Goal: Task Accomplishment & Management: Manage account settings

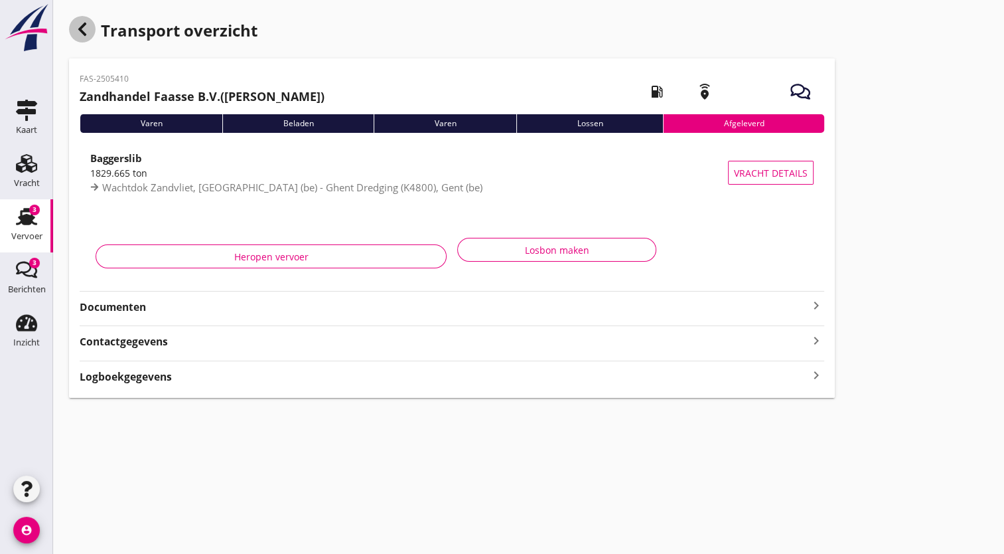
click at [82, 28] on use "button" at bounding box center [82, 29] width 8 height 13
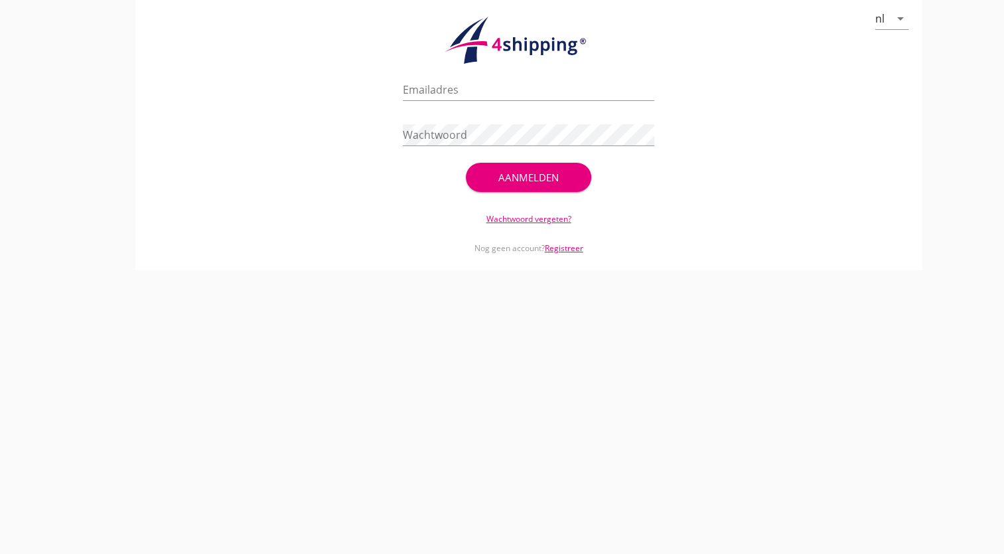
type input "[PERSON_NAME][EMAIL_ADDRESS][DOMAIN_NAME]"
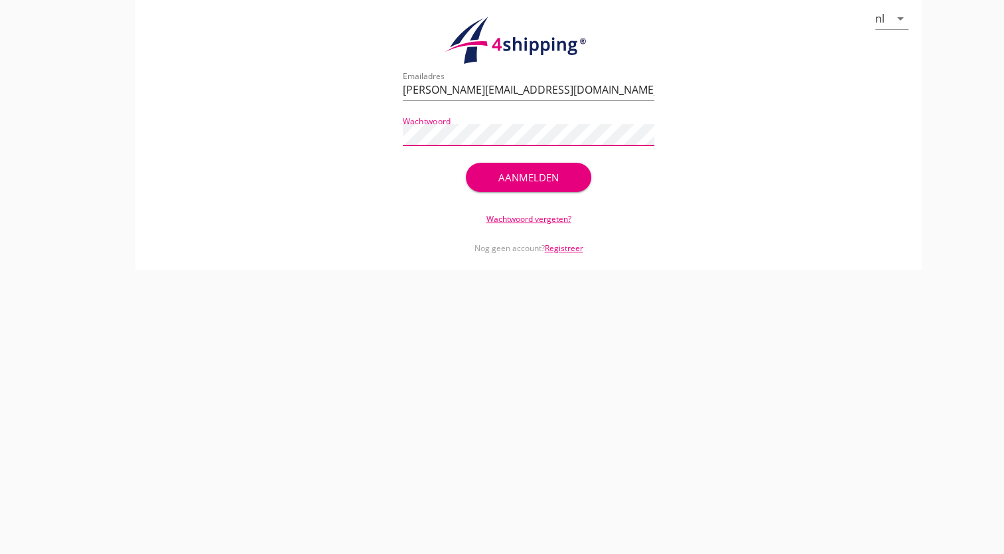
click at [541, 181] on div "Aanmelden" at bounding box center [529, 177] width 84 height 15
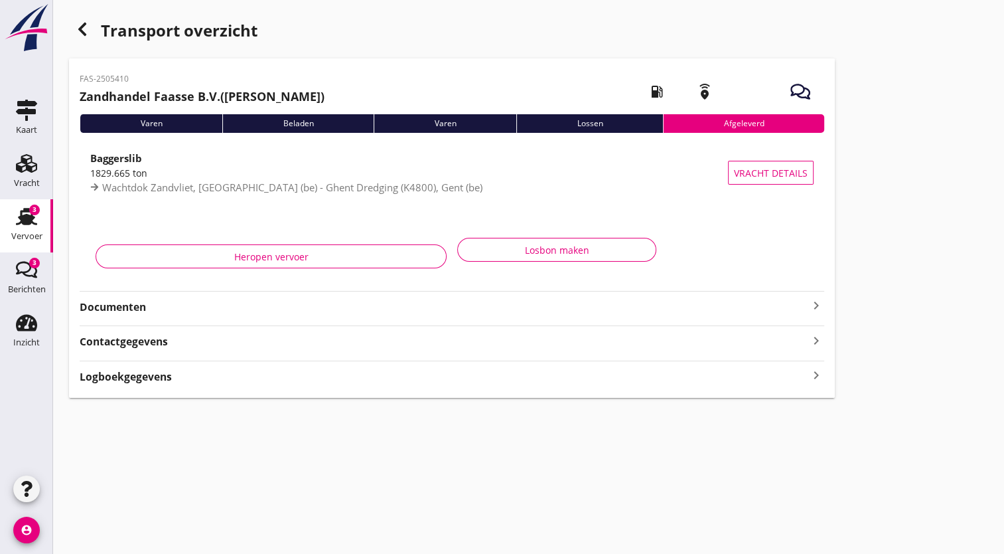
click at [17, 222] on icon "Vervoer" at bounding box center [26, 216] width 21 height 21
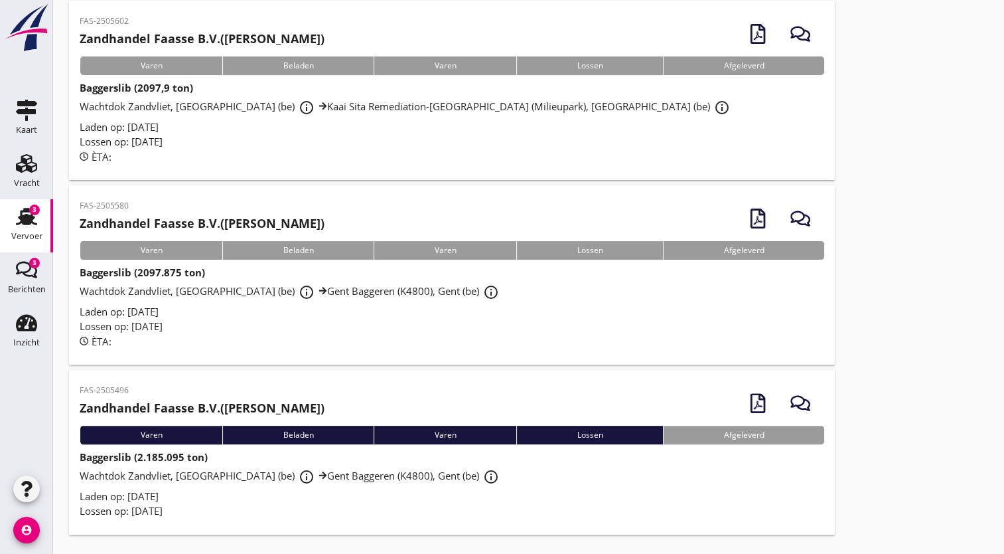
scroll to position [283, 0]
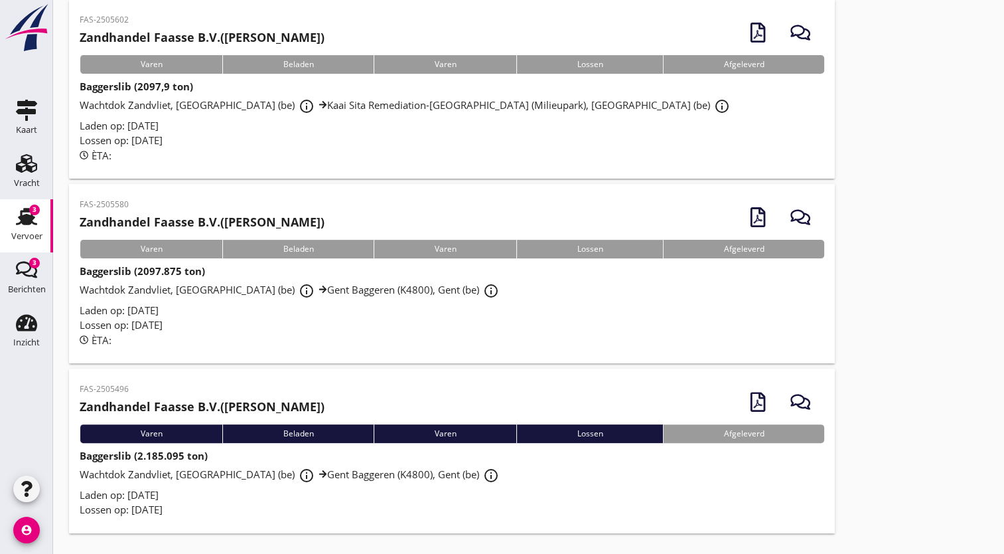
click at [149, 249] on div "Varen" at bounding box center [151, 249] width 143 height 19
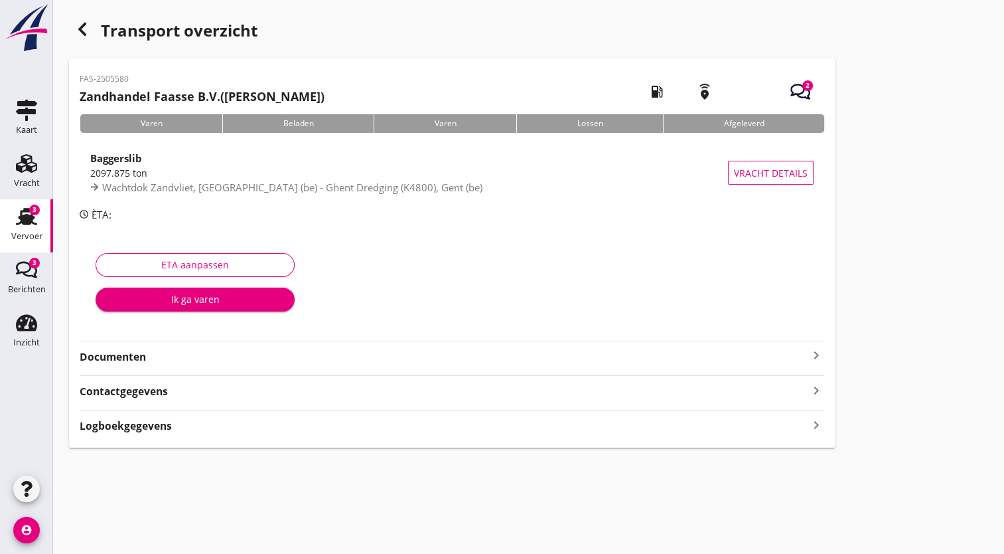
click at [161, 120] on div "Varen" at bounding box center [151, 123] width 143 height 19
click at [141, 125] on div "Varen" at bounding box center [151, 123] width 143 height 19
click at [186, 301] on font "Ik ga varen" at bounding box center [195, 299] width 48 height 14
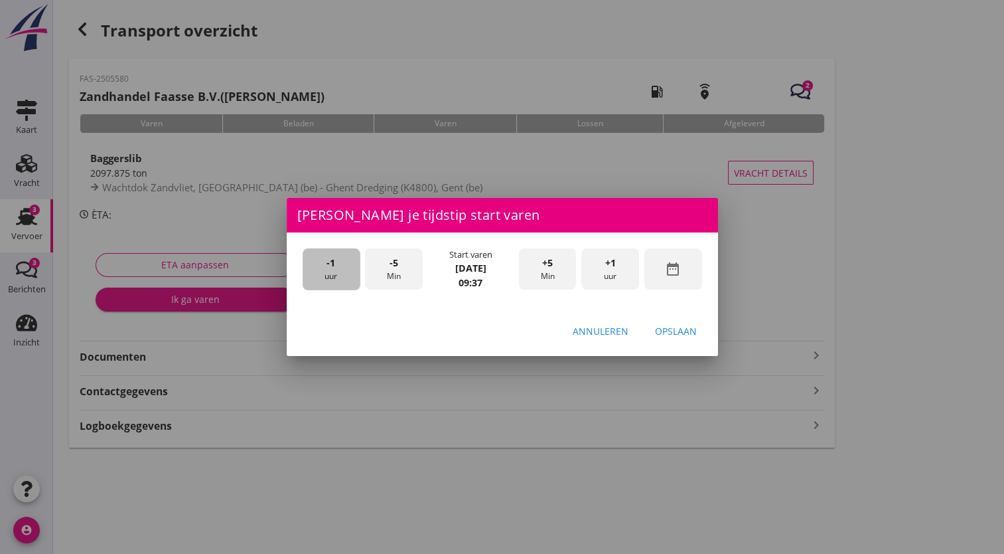
click at [333, 267] on span "-1" at bounding box center [331, 263] width 9 height 15
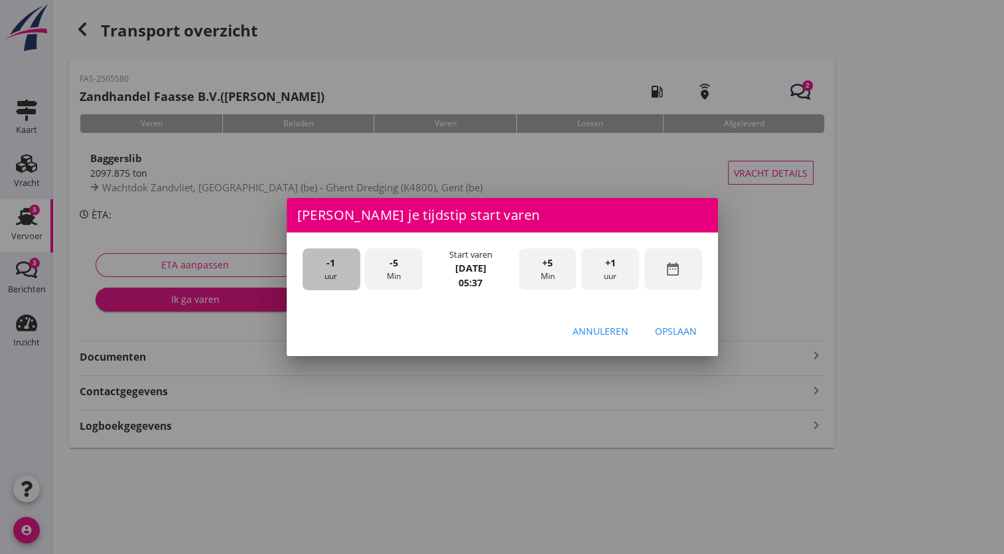
click at [333, 267] on span "-1" at bounding box center [331, 263] width 9 height 15
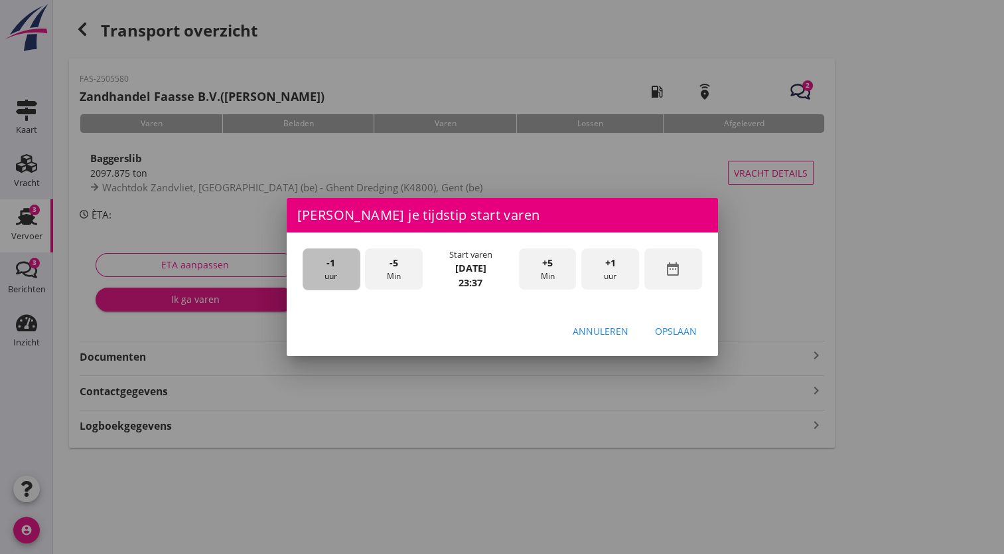
click at [333, 267] on span "-1" at bounding box center [331, 263] width 9 height 15
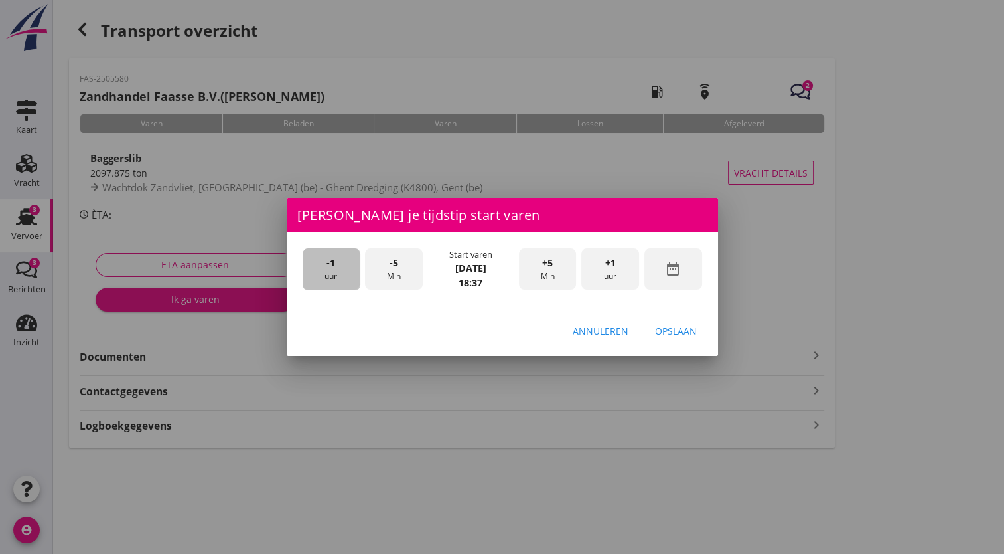
click at [333, 267] on span "-1" at bounding box center [331, 263] width 9 height 15
click at [600, 272] on div "+1 uur" at bounding box center [610, 269] width 58 height 42
click at [665, 337] on div "Opslaan" at bounding box center [676, 331] width 42 height 14
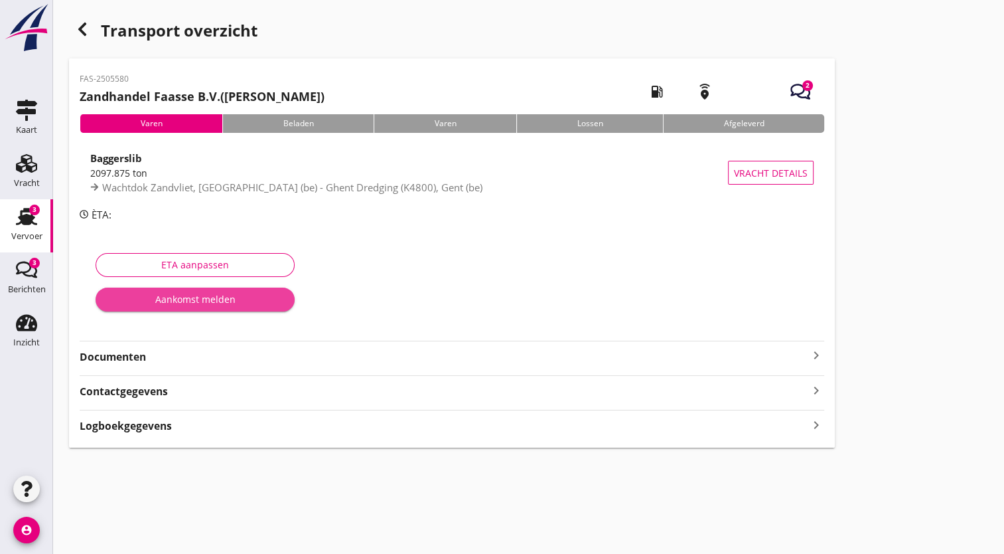
click at [196, 298] on font "Aankomst melden" at bounding box center [195, 299] width 80 height 14
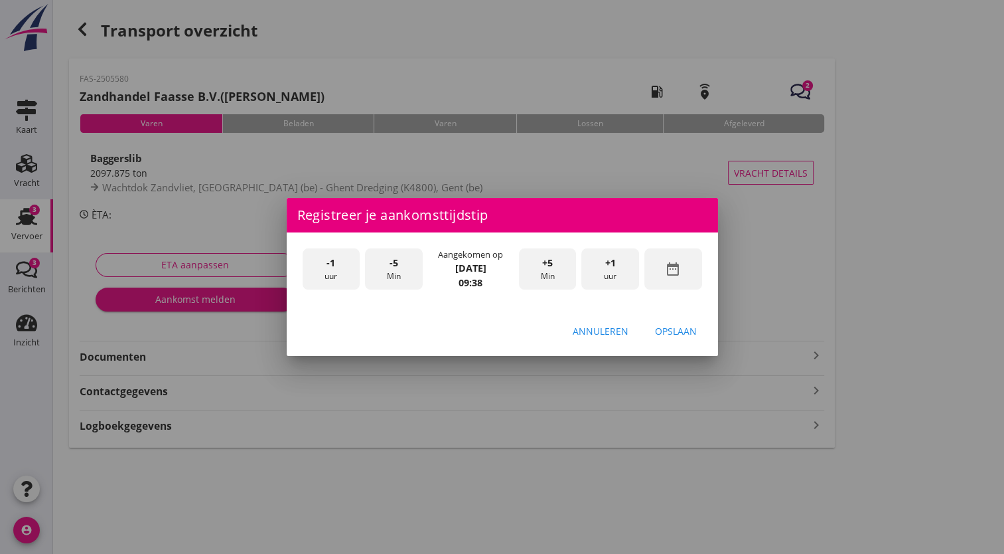
click at [321, 267] on div "-1 uur" at bounding box center [332, 269] width 58 height 42
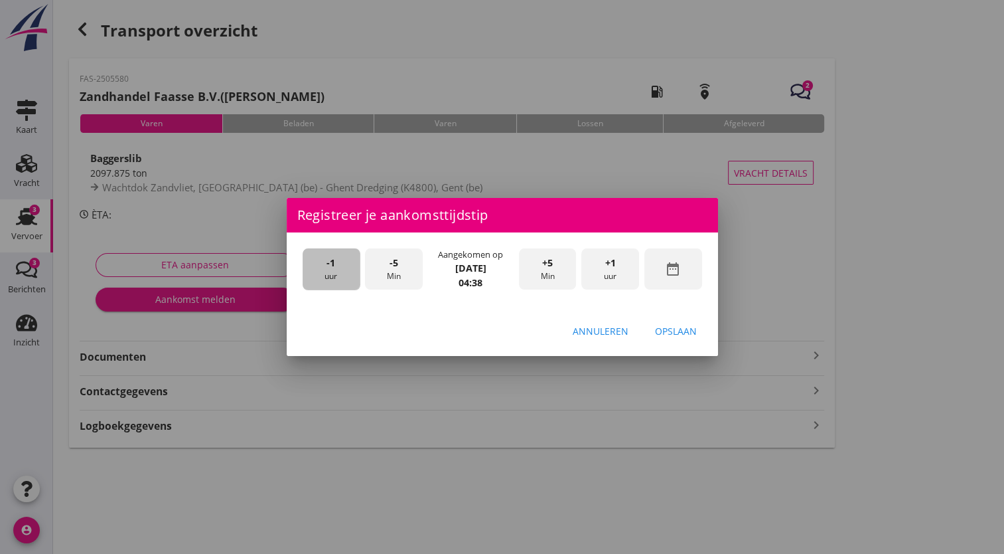
click at [321, 267] on div "-1 uur" at bounding box center [332, 269] width 58 height 42
click at [672, 331] on div "Opslaan" at bounding box center [676, 331] width 42 height 14
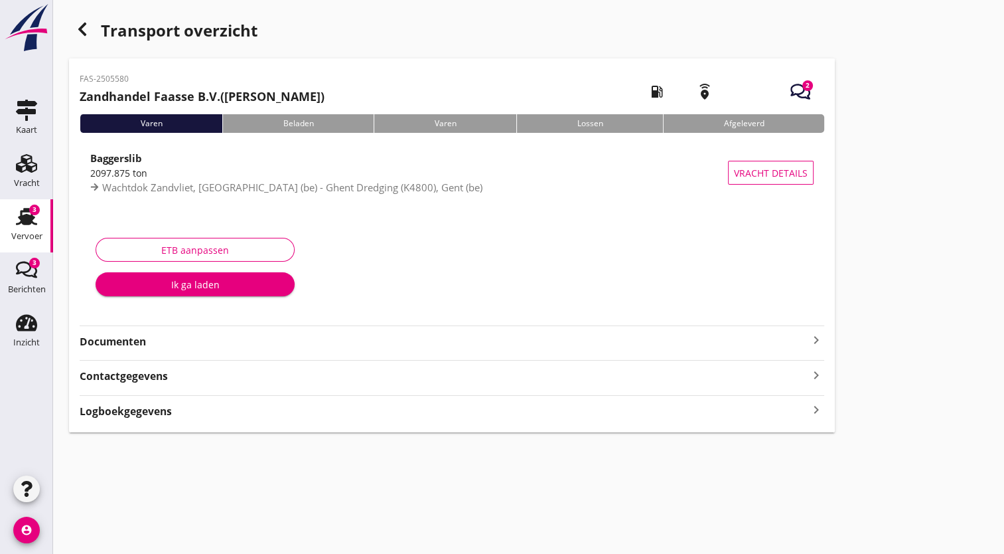
click at [212, 278] on font "Ik ga laden" at bounding box center [195, 284] width 48 height 14
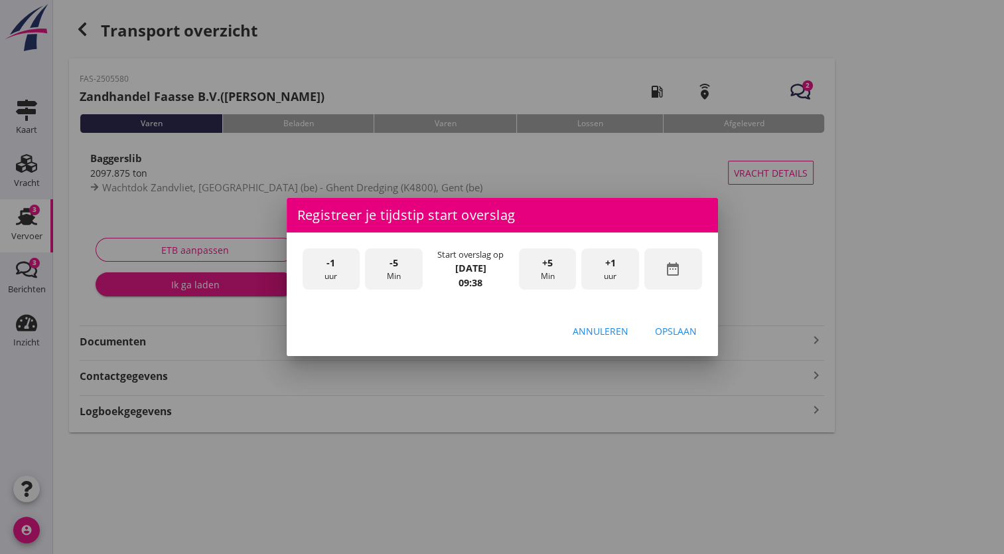
click at [321, 269] on div "-1 uur" at bounding box center [332, 269] width 58 height 42
click at [601, 272] on div "+1 uur" at bounding box center [610, 269] width 58 height 42
click at [546, 277] on font "Min" at bounding box center [547, 276] width 14 height 12
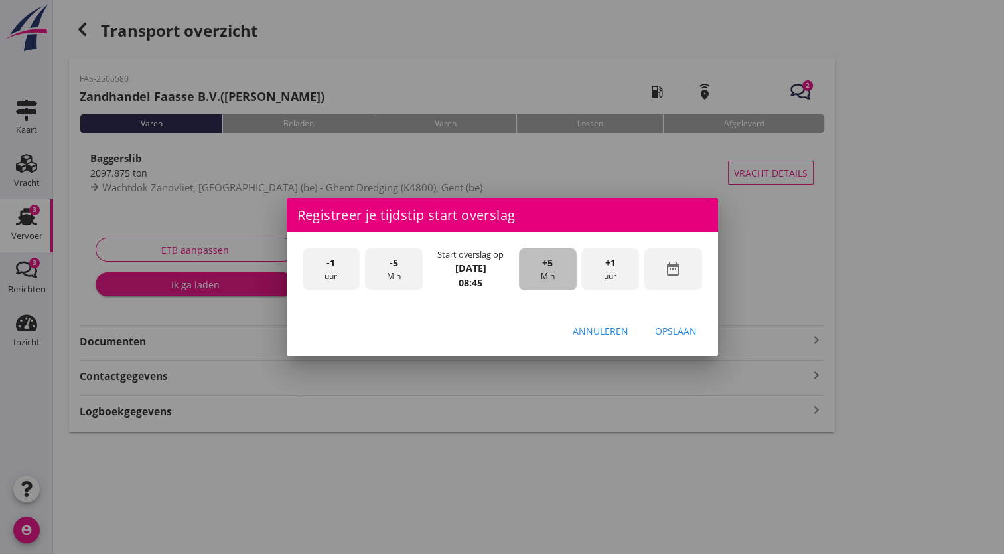
click at [546, 277] on font "Min" at bounding box center [547, 276] width 14 height 12
click at [664, 334] on div "Opslaan" at bounding box center [676, 331] width 42 height 14
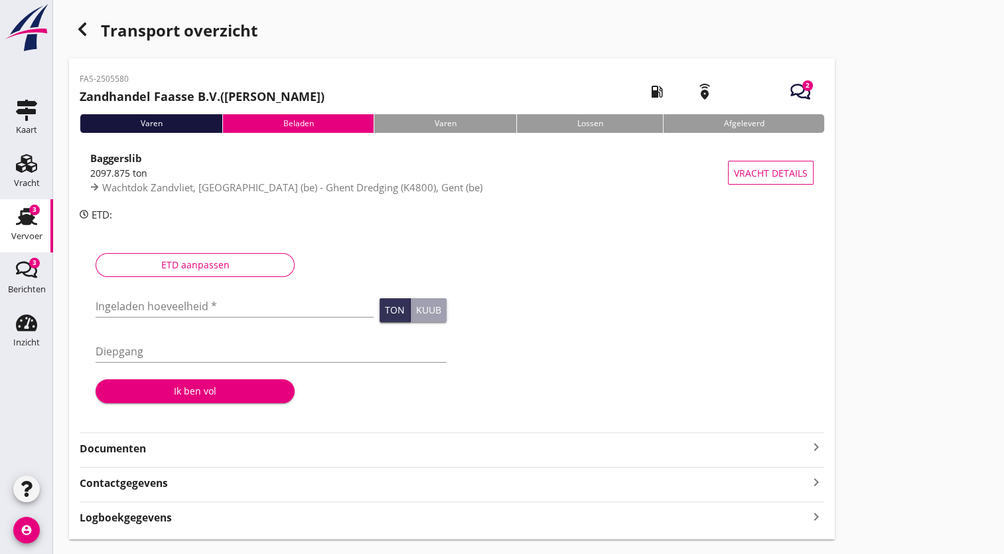
click at [804, 90] on div "2" at bounding box center [807, 85] width 11 height 11
click at [800, 89] on icon "button" at bounding box center [801, 92] width 20 height 20
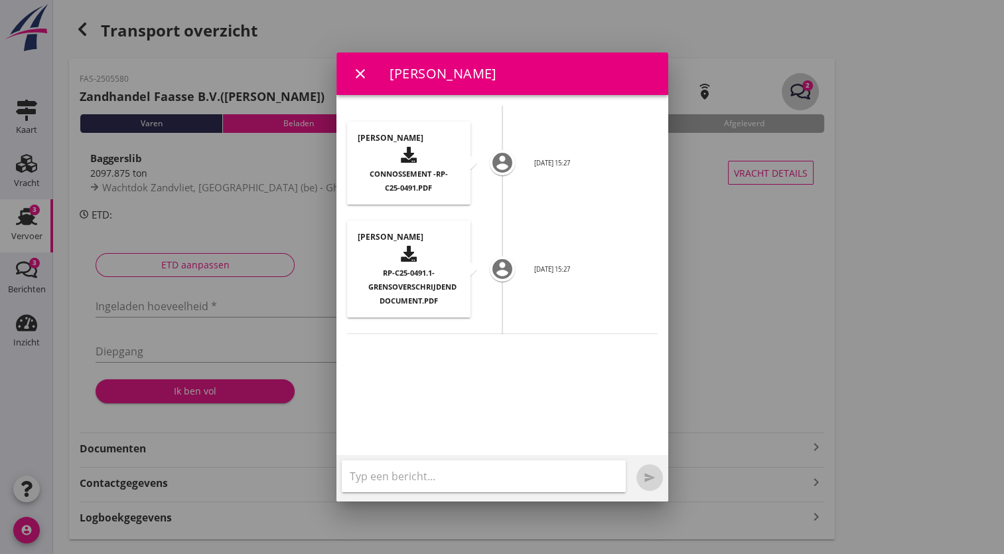
click at [800, 89] on div at bounding box center [502, 277] width 1004 height 554
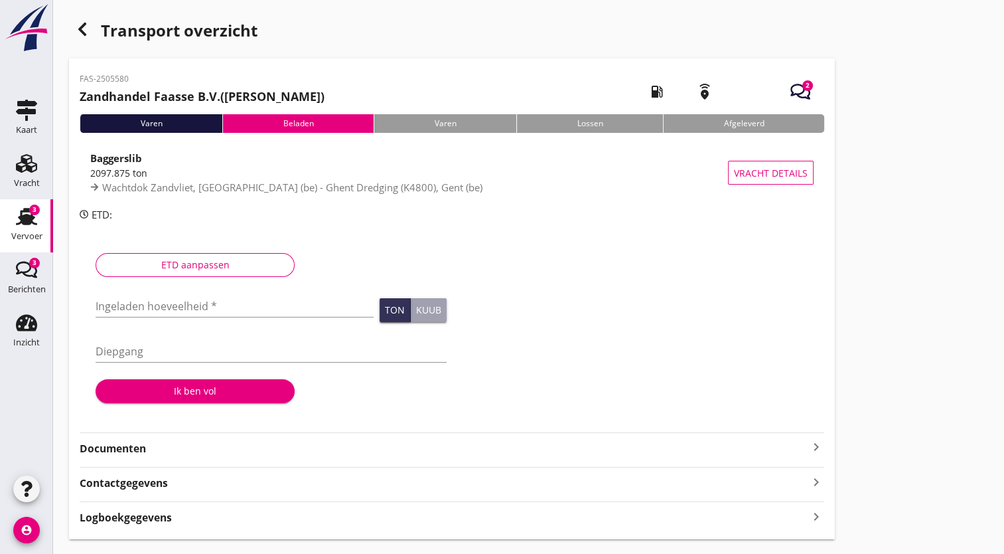
click at [800, 89] on icon "button" at bounding box center [801, 92] width 20 height 20
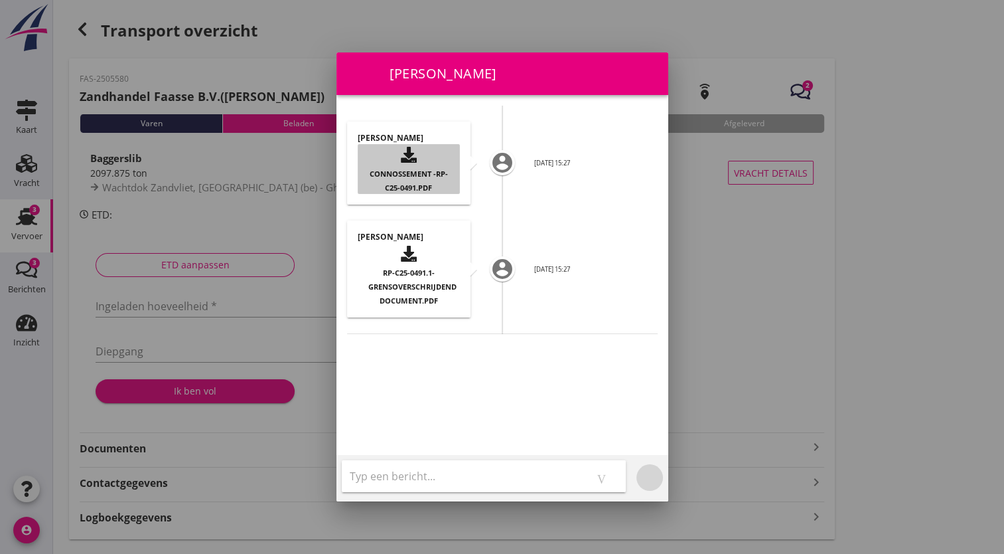
click at [399, 181] on span "Connossement -RP-C25-0491.pdf" at bounding box center [409, 181] width 78 height 24
drag, startPoint x: 432, startPoint y: 171, endPoint x: 404, endPoint y: 168, distance: 28.7
click at [404, 169] on span "Connossement -RP-C25-0491.pdf" at bounding box center [409, 181] width 78 height 24
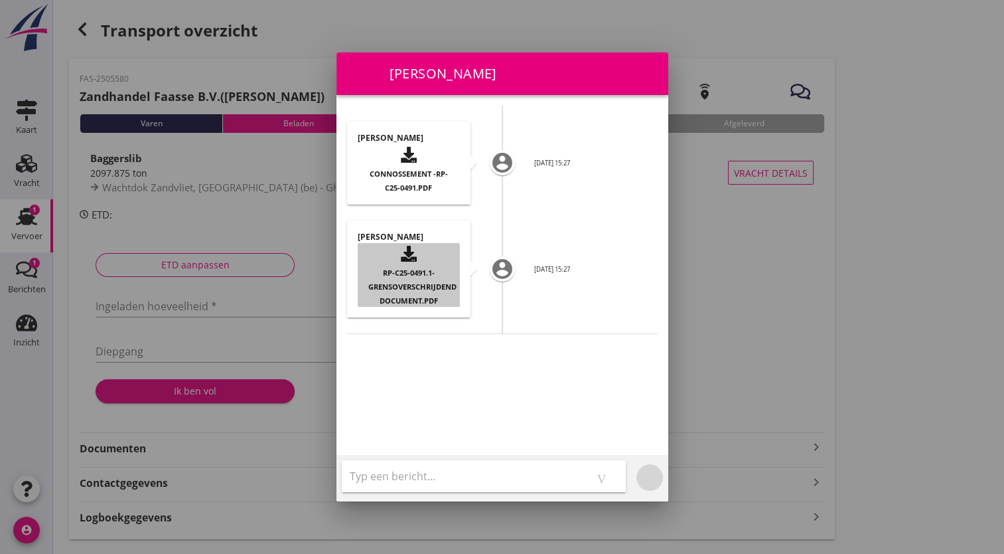
click at [409, 276] on span "RP-C25-0491.1-Grensoverschrijdend document.pdf" at bounding box center [413, 286] width 90 height 38
click at [409, 276] on div "[PERSON_NAME] RP-C25-0491.1-Grensoverschrijdend document.pdf" at bounding box center [408, 268] width 123 height 97
click at [402, 278] on span "RP-C25-0491.1-Grensoverschrijdend document.pdf" at bounding box center [413, 286] width 90 height 38
click at [693, 167] on div at bounding box center [502, 277] width 1004 height 554
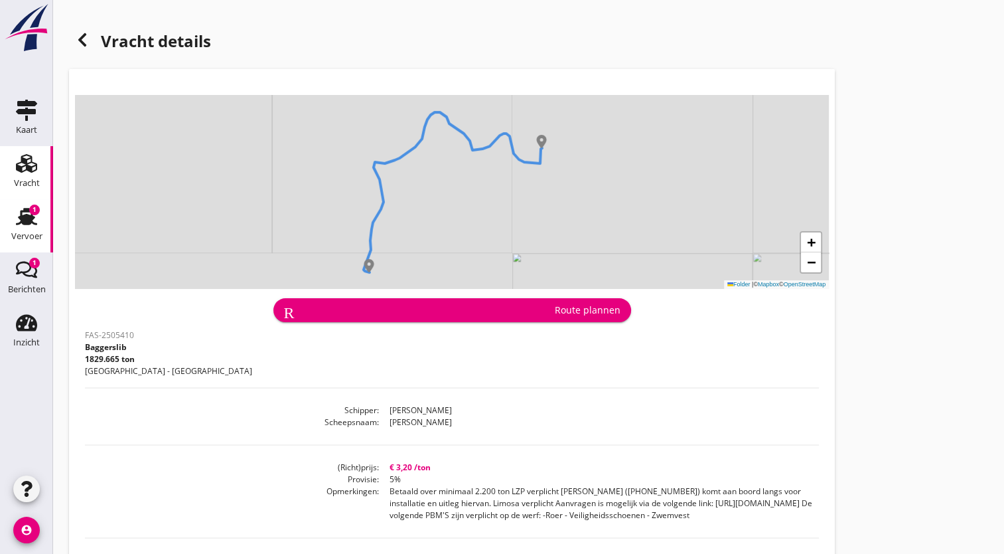
click at [27, 208] on use at bounding box center [26, 216] width 21 height 17
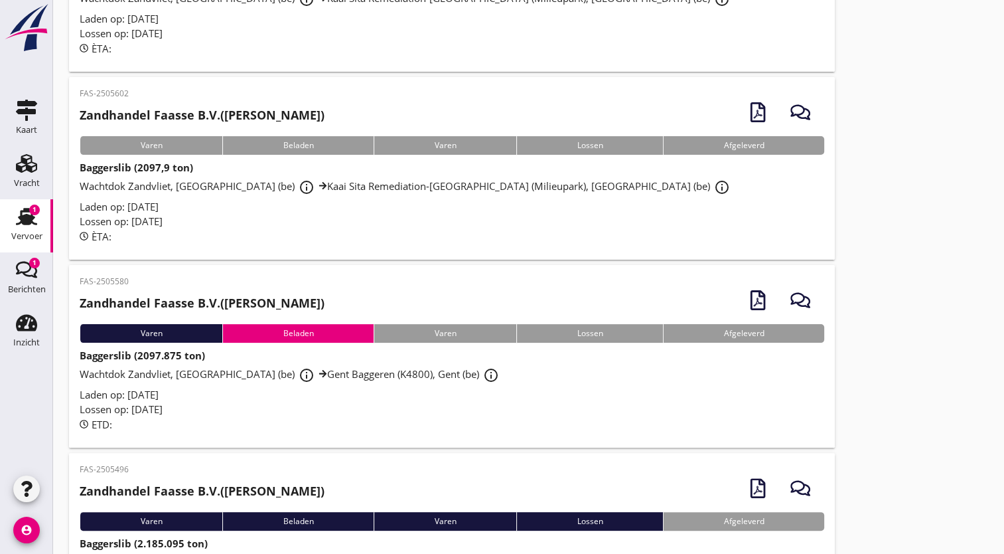
scroll to position [204, 0]
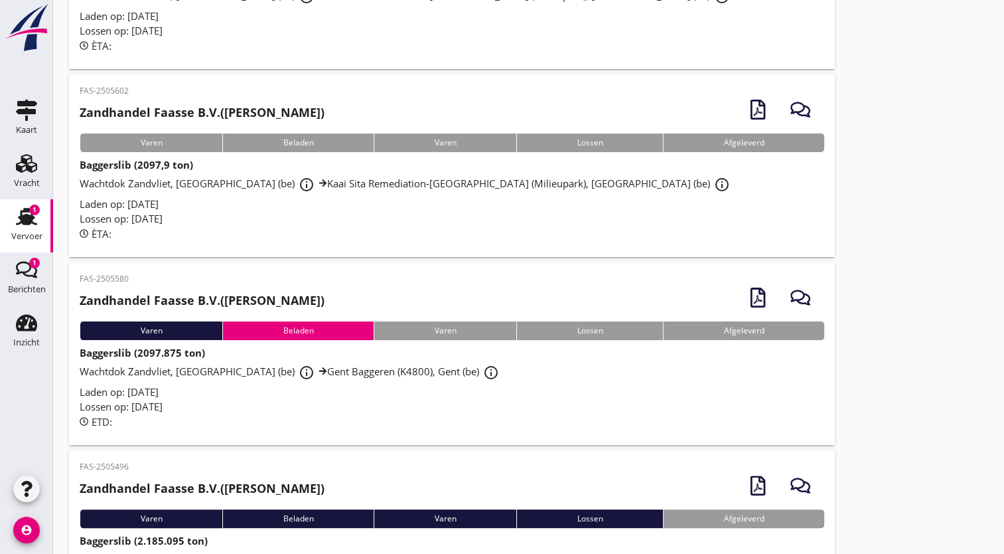
click at [372, 371] on font "Gent Baggeren (K4800), Gent (be)" at bounding box center [403, 370] width 152 height 13
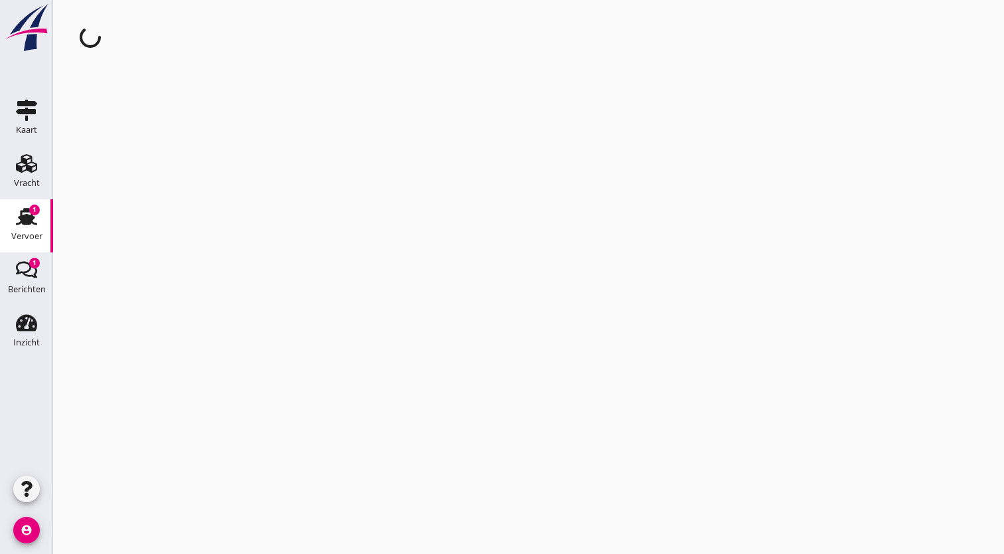
click at [372, 371] on div "cancel You are impersonating another user." at bounding box center [528, 277] width 951 height 554
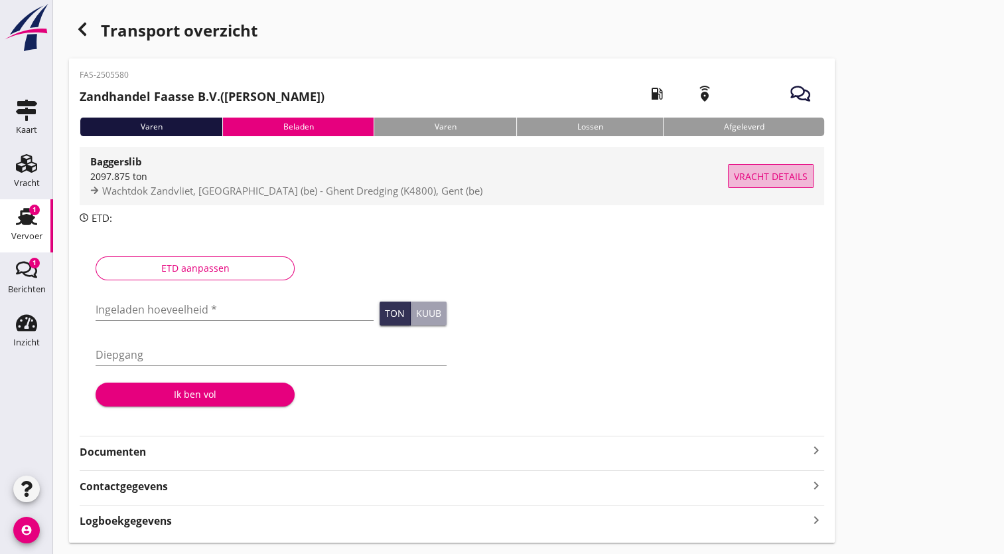
click at [788, 181] on span "Vracht details" at bounding box center [771, 176] width 74 height 14
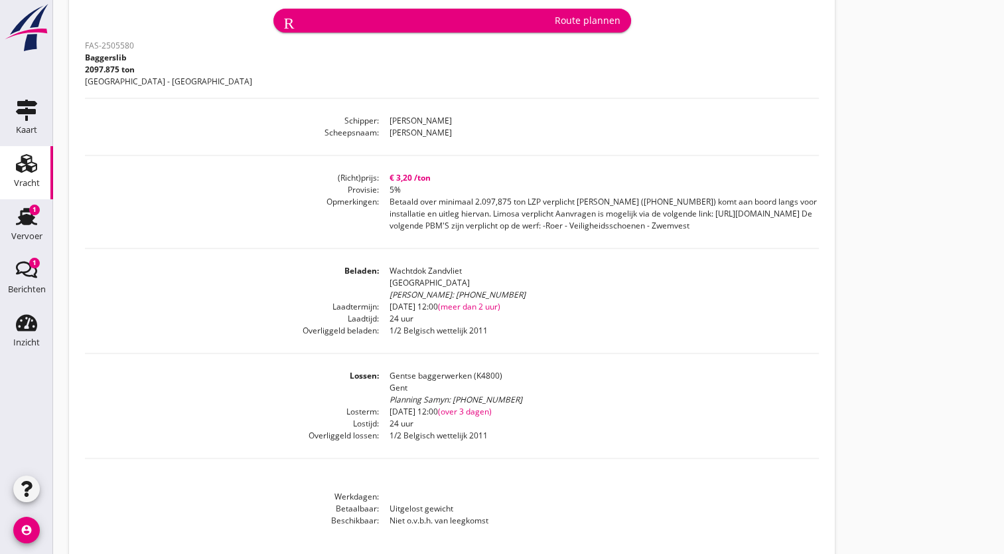
scroll to position [289, 0]
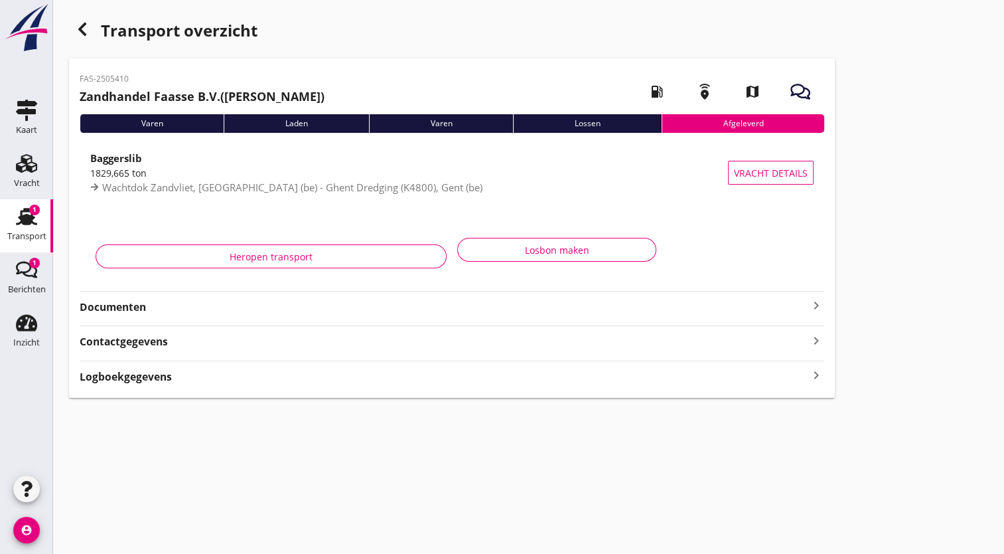
click at [27, 219] on use at bounding box center [26, 216] width 21 height 17
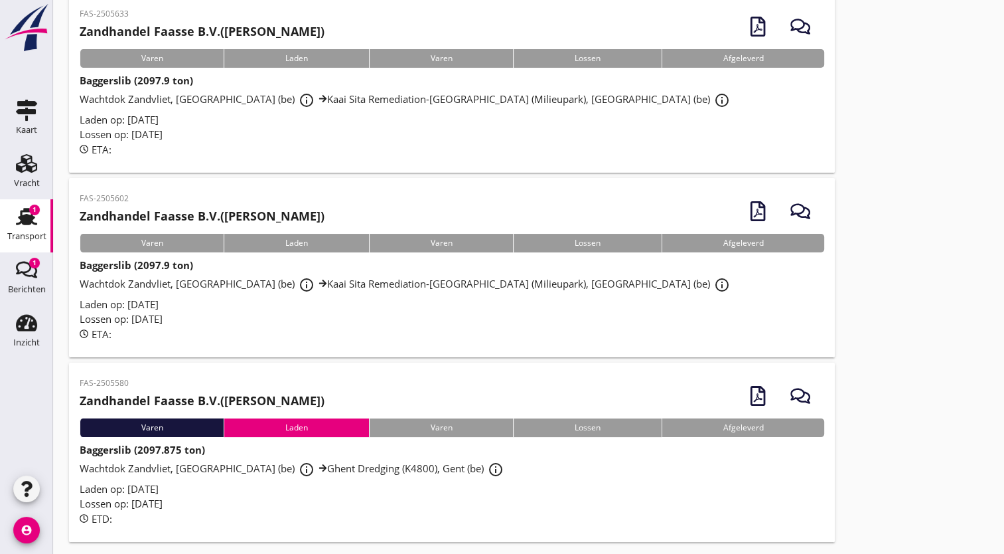
scroll to position [114, 0]
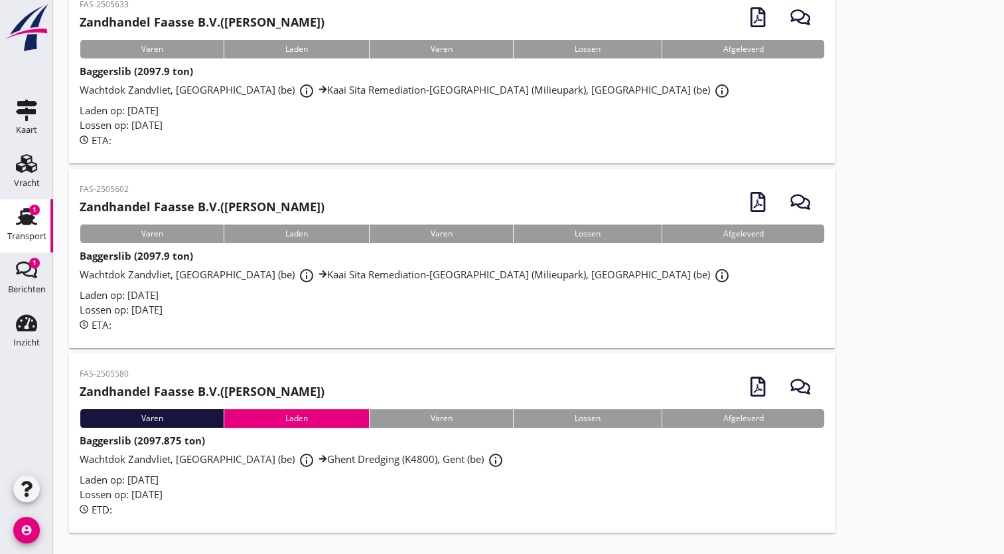
click at [516, 474] on div "Laden op: [DATE]" at bounding box center [452, 479] width 745 height 15
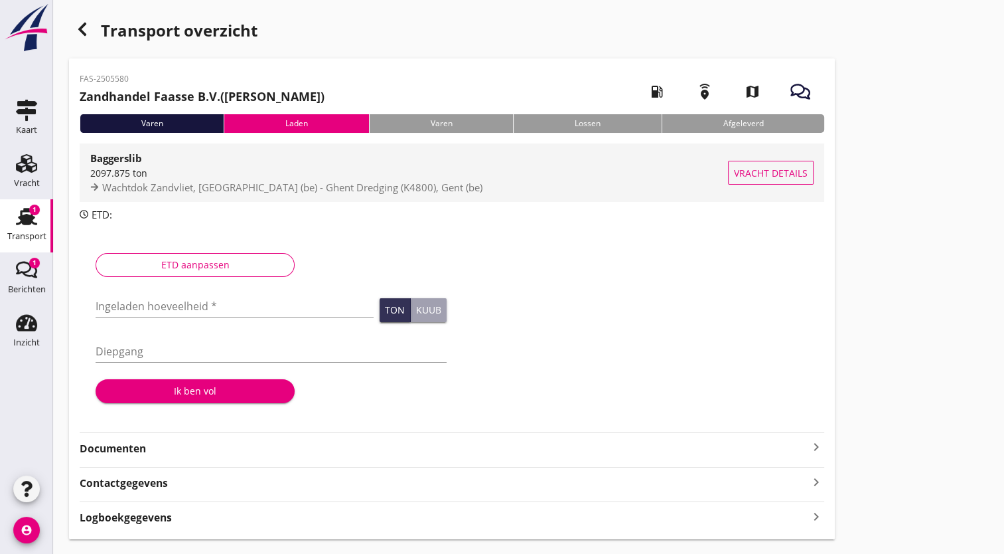
click at [754, 176] on span "Vracht details" at bounding box center [771, 173] width 74 height 14
